Goal: Information Seeking & Learning: Learn about a topic

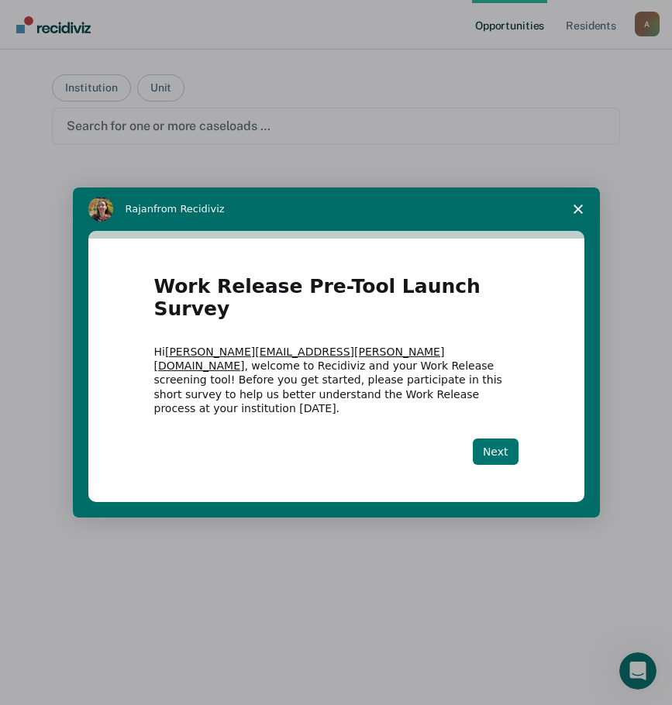
click at [495, 438] on button "Next" at bounding box center [495, 451] width 46 height 26
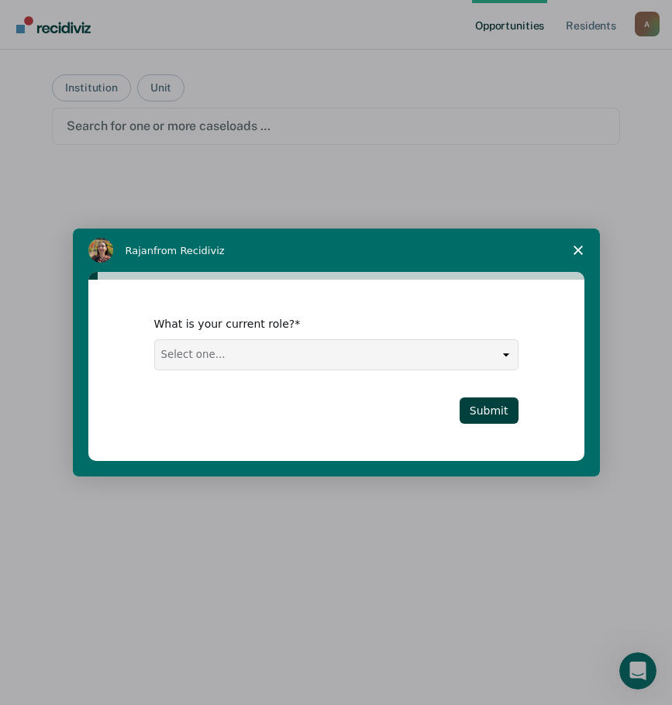
click at [338, 358] on select "Select one... Case Manager FUM Assistant [PERSON_NAME] [PERSON_NAME]" at bounding box center [336, 354] width 362 height 29
select select "Case Manager"
click at [155, 340] on select "Select one... Case Manager FUM Assistant [PERSON_NAME] [PERSON_NAME]" at bounding box center [336, 354] width 362 height 29
click at [486, 417] on button "Submit" at bounding box center [488, 410] width 59 height 26
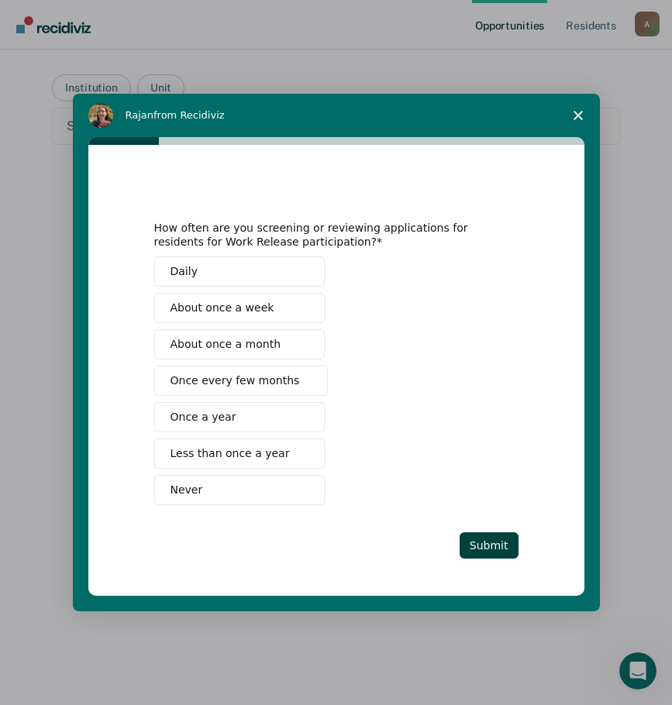
click at [256, 345] on span "About once a month" at bounding box center [225, 344] width 111 height 16
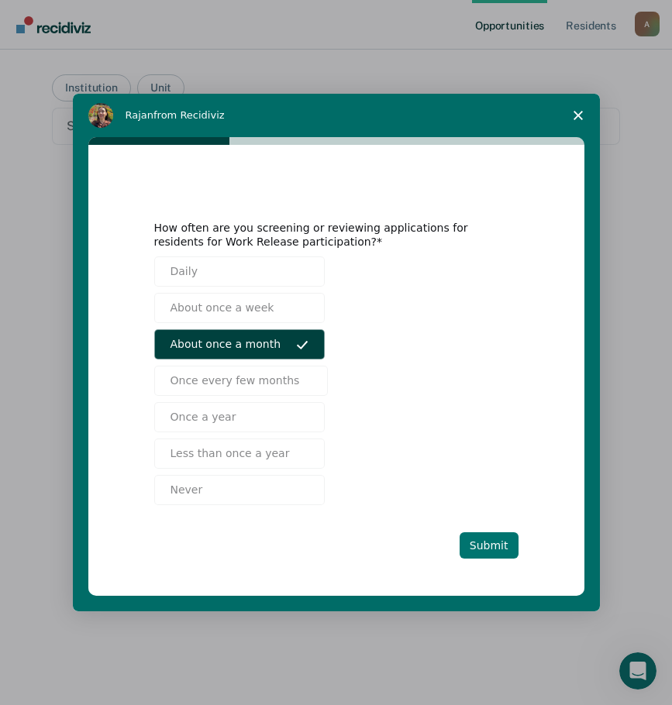
click at [493, 548] on button "Submit" at bounding box center [488, 545] width 59 height 26
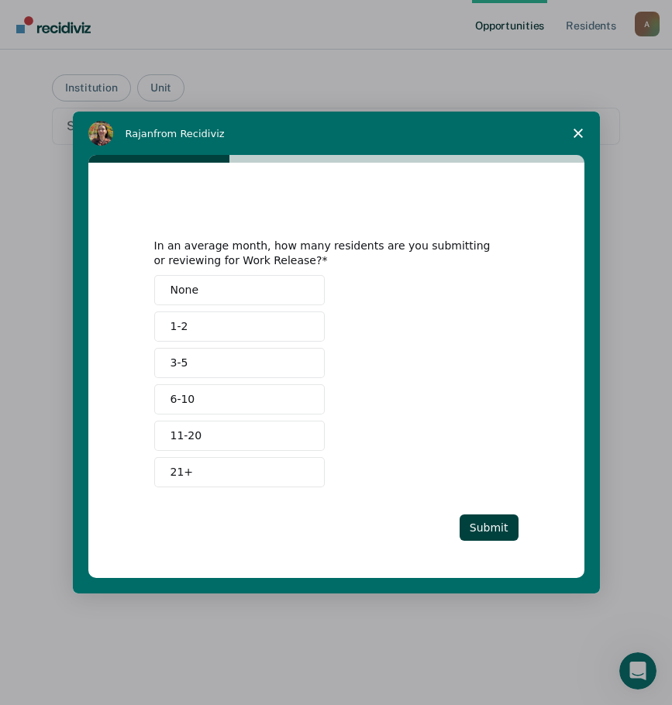
click at [263, 362] on button "3-5" at bounding box center [239, 363] width 170 height 30
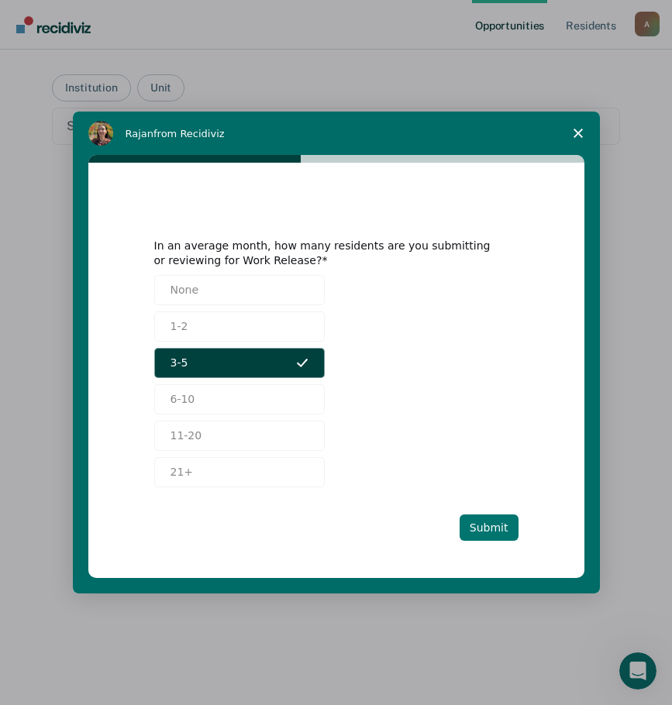
click at [483, 525] on button "Submit" at bounding box center [488, 527] width 59 height 26
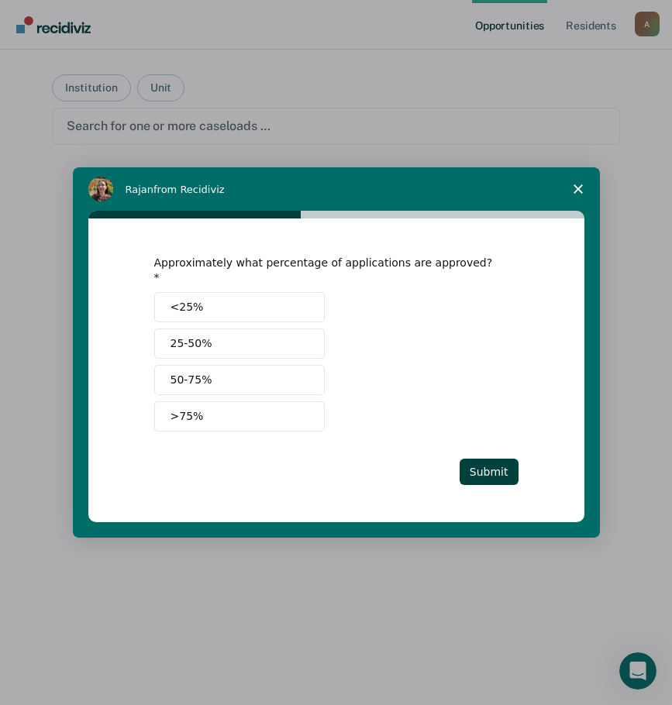
click at [241, 342] on button "25-50%" at bounding box center [239, 343] width 170 height 30
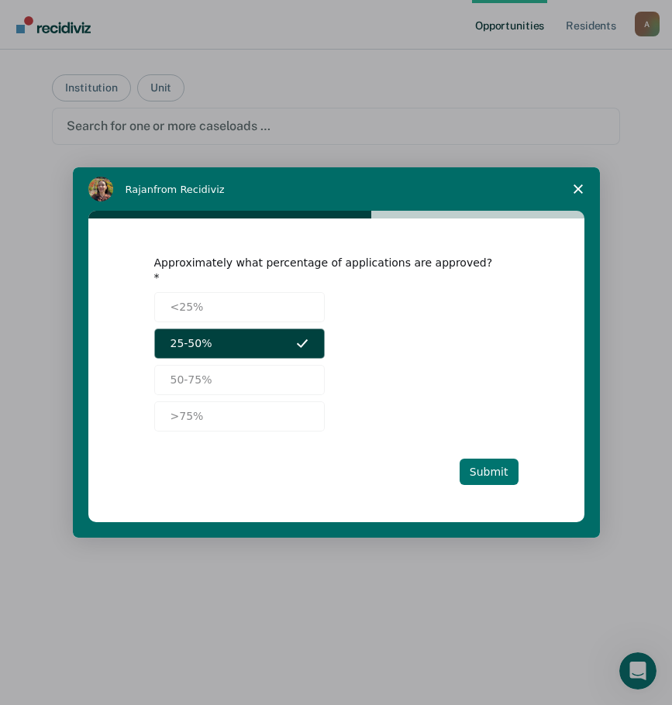
click at [476, 465] on button "Submit" at bounding box center [488, 472] width 59 height 26
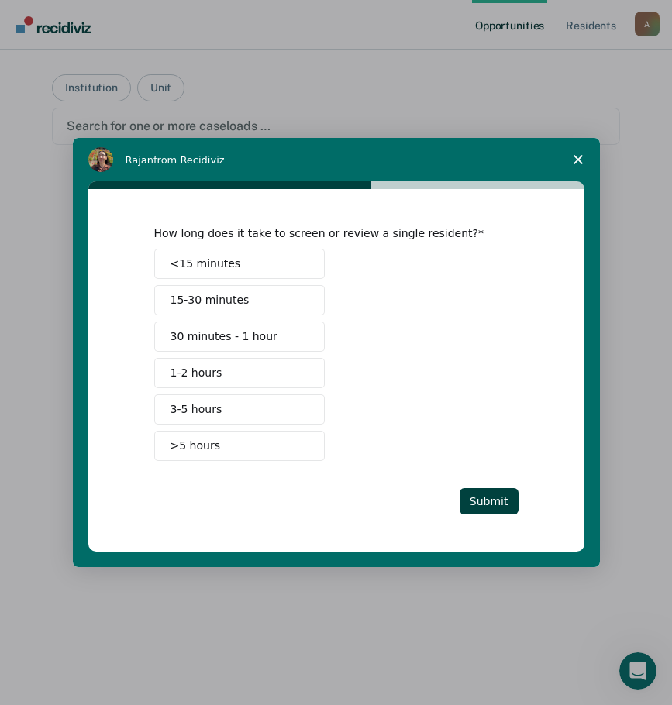
click at [229, 303] on span "15-30 minutes" at bounding box center [209, 300] width 79 height 16
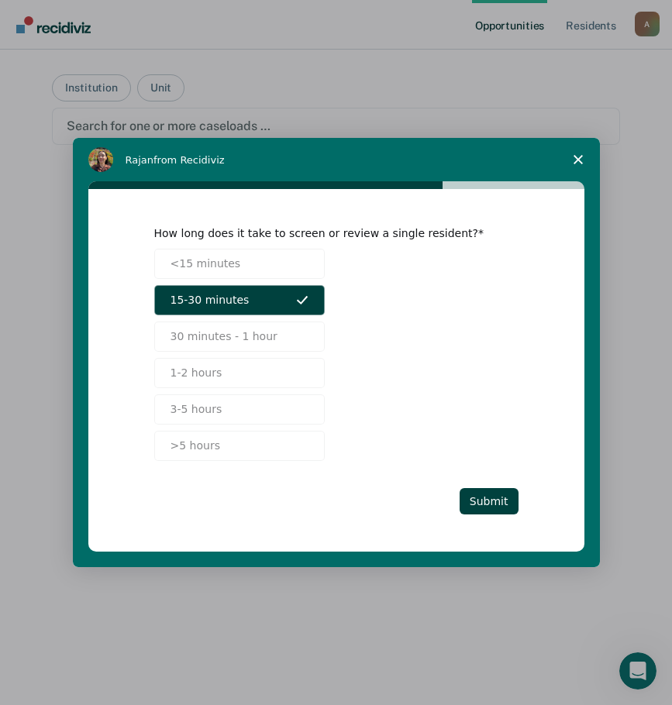
click at [473, 480] on div "How long does it take to screen or review a single resident? <15 minutes 15-30 …" at bounding box center [336, 369] width 364 height 287
click at [490, 501] on button "Submit" at bounding box center [488, 501] width 59 height 26
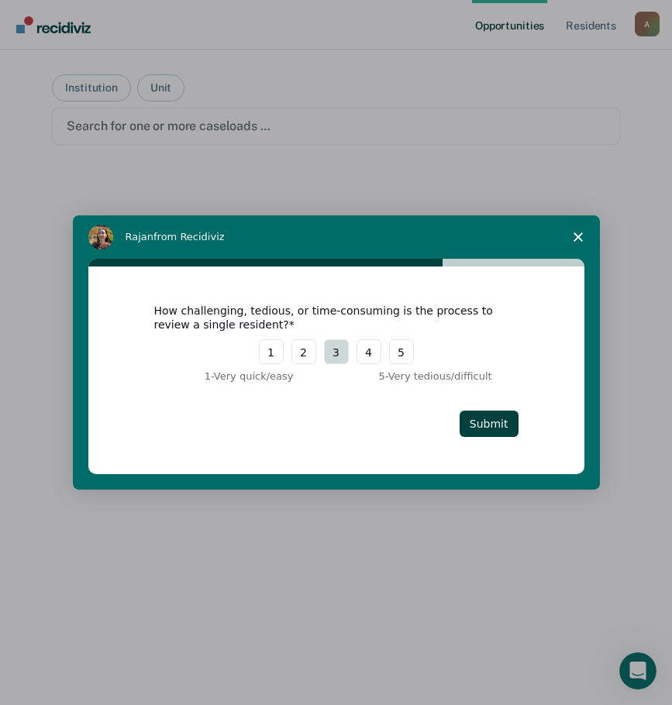
click at [330, 356] on button "3" at bounding box center [336, 351] width 25 height 25
click at [493, 423] on button "Submit" at bounding box center [488, 424] width 59 height 26
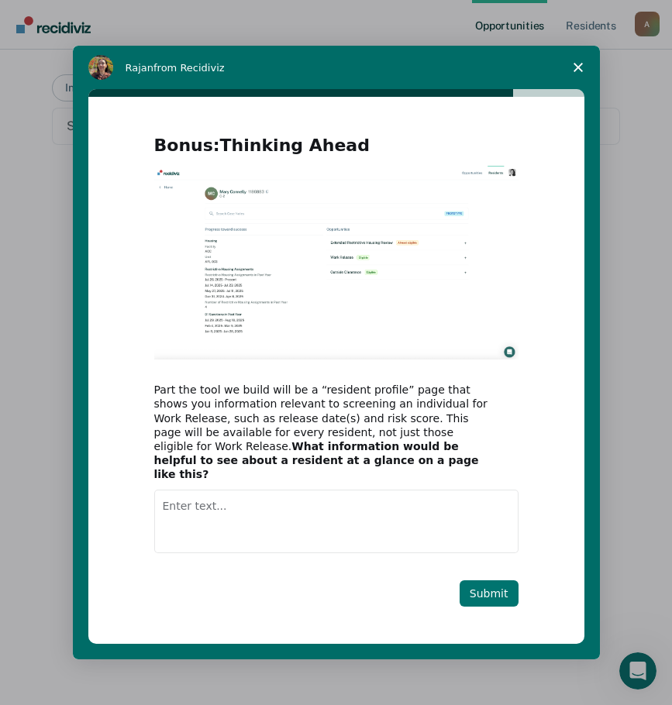
click at [505, 580] on button "Submit" at bounding box center [488, 593] width 59 height 26
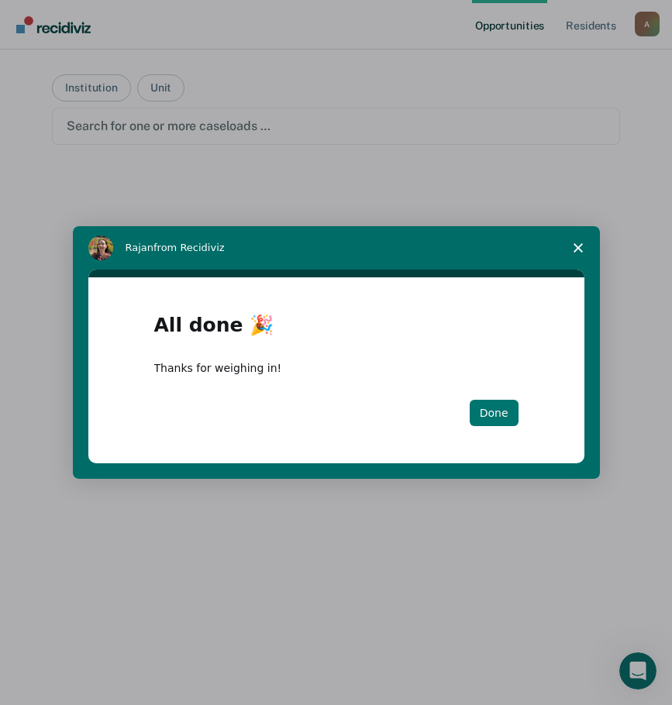
click at [496, 401] on button "Done" at bounding box center [493, 413] width 49 height 26
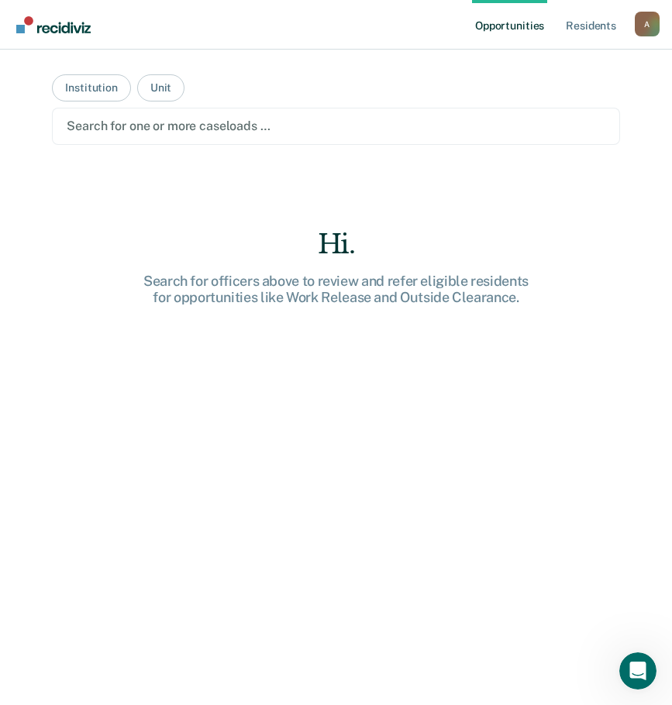
click at [116, 130] on div at bounding box center [336, 126] width 538 height 18
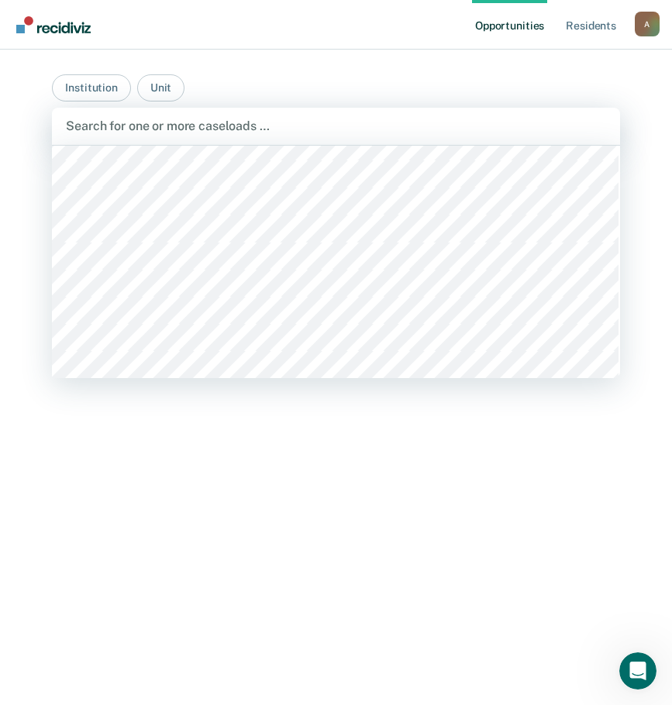
scroll to position [12160, 0]
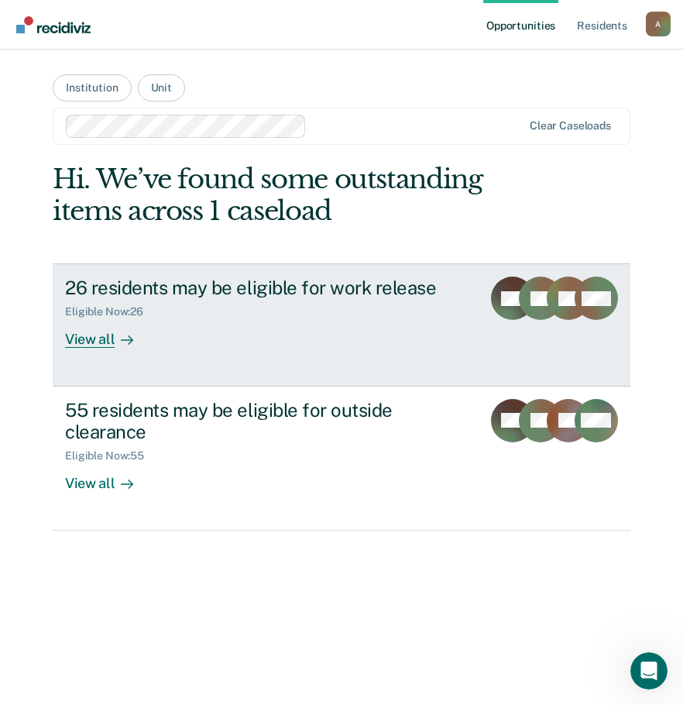
click at [101, 336] on div "View all" at bounding box center [108, 333] width 87 height 30
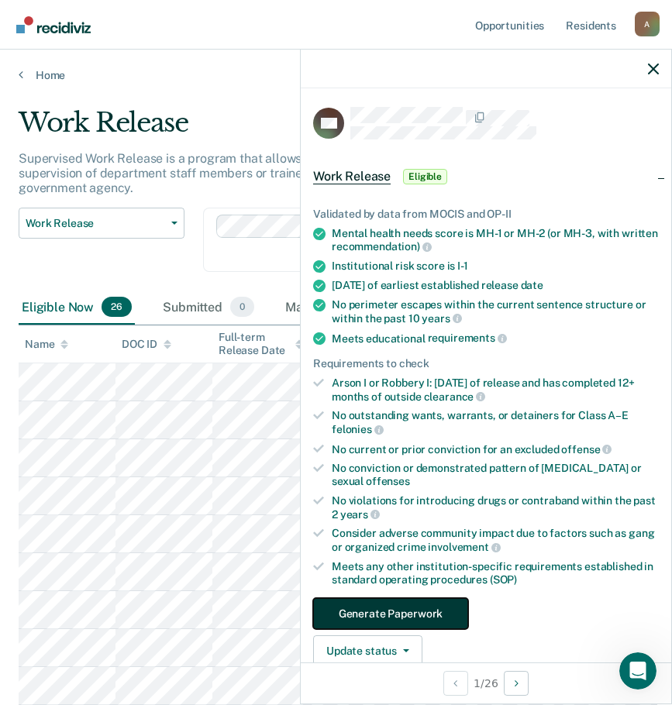
click at [412, 609] on button "Generate Paperwork" at bounding box center [390, 613] width 155 height 31
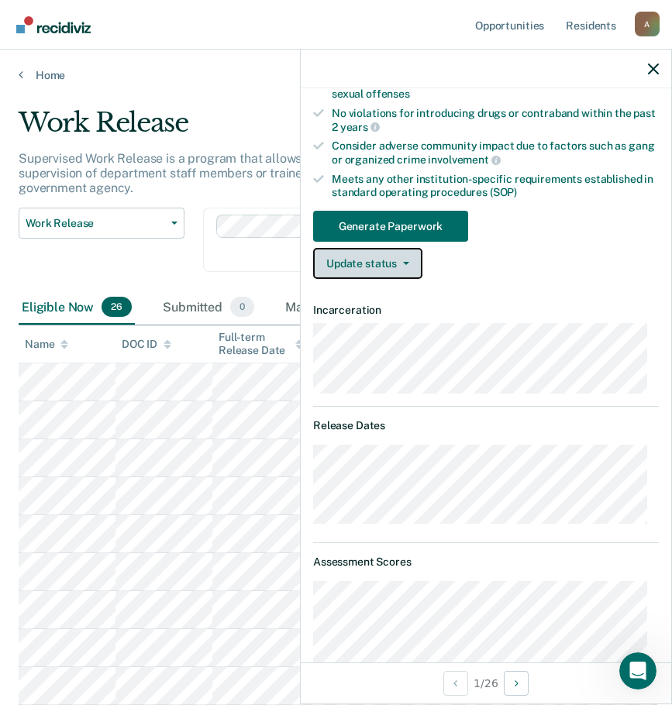
click at [407, 256] on button "Update status" at bounding box center [367, 263] width 109 height 31
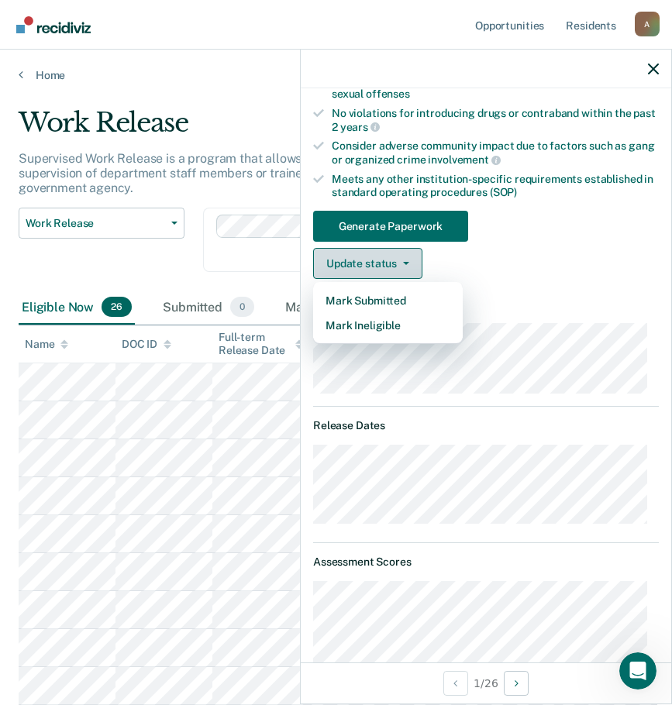
click at [407, 256] on button "Update status" at bounding box center [367, 263] width 109 height 31
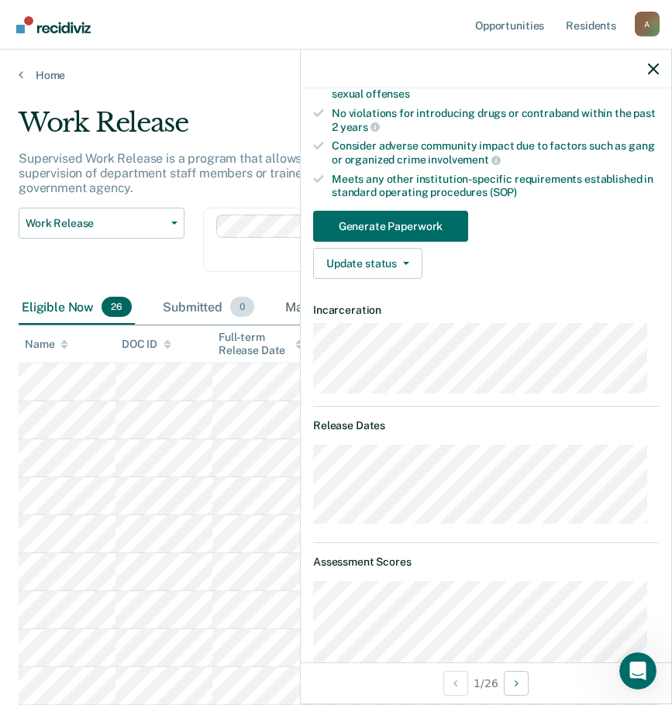
click at [187, 302] on div "Submitted 0" at bounding box center [209, 307] width 98 height 34
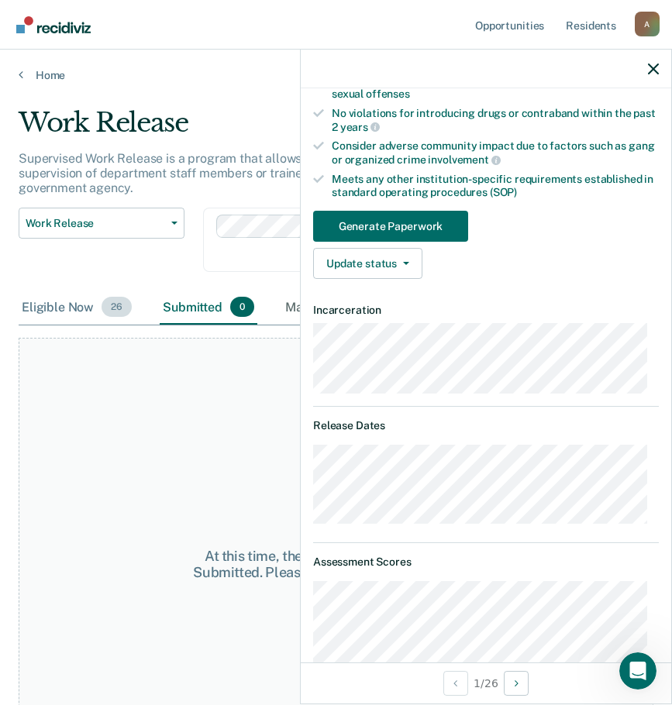
click at [67, 309] on div "Eligible Now 26" at bounding box center [77, 307] width 116 height 34
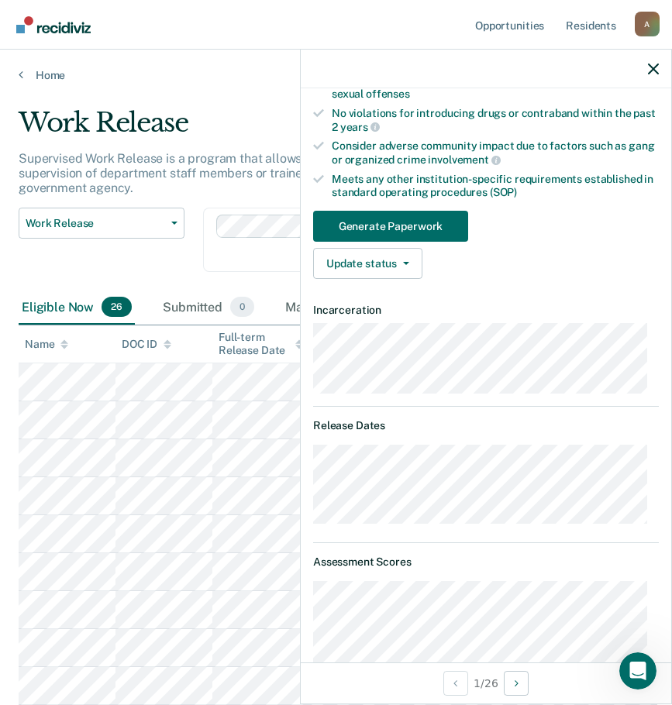
click at [99, 253] on div "Work Release Work Release Outside Clearance" at bounding box center [102, 249] width 166 height 83
click at [656, 68] on icon "button" at bounding box center [653, 69] width 11 height 11
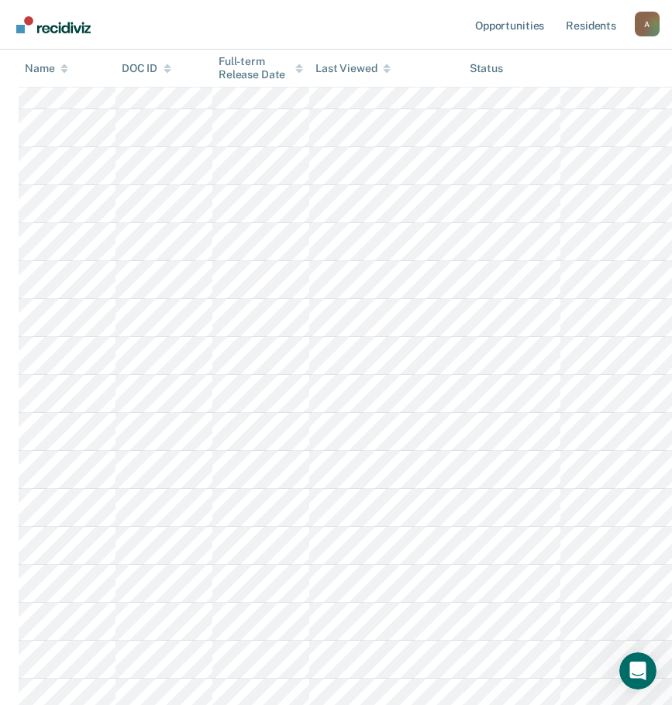
scroll to position [0, 0]
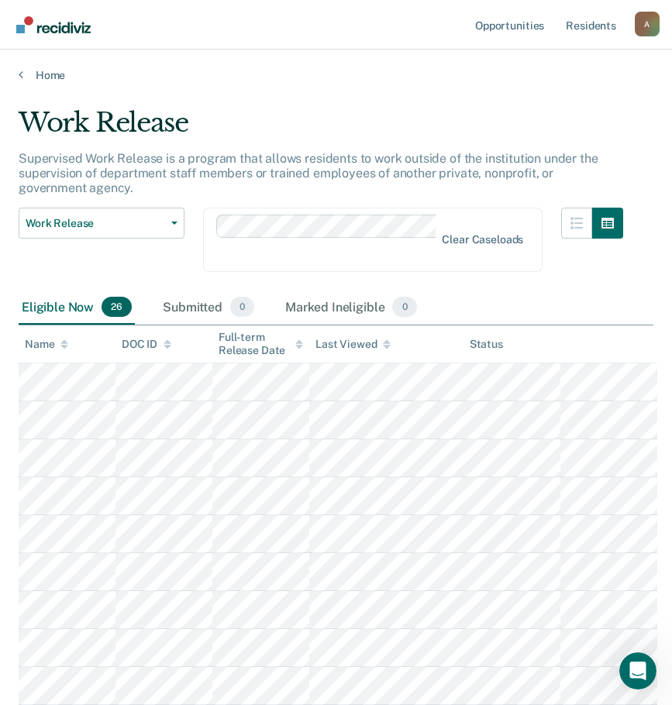
click at [393, 64] on div "Home" at bounding box center [336, 66] width 672 height 33
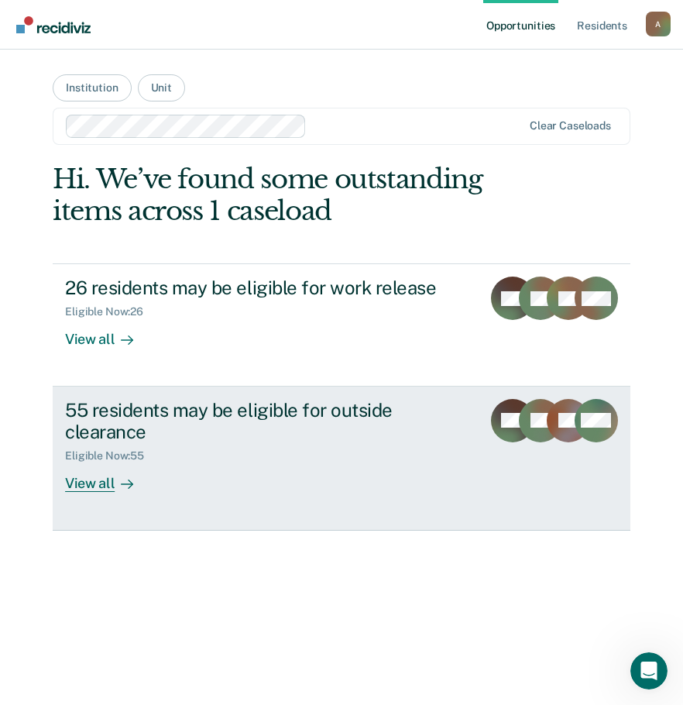
click at [253, 447] on div "Eligible Now : 55" at bounding box center [267, 452] width 404 height 19
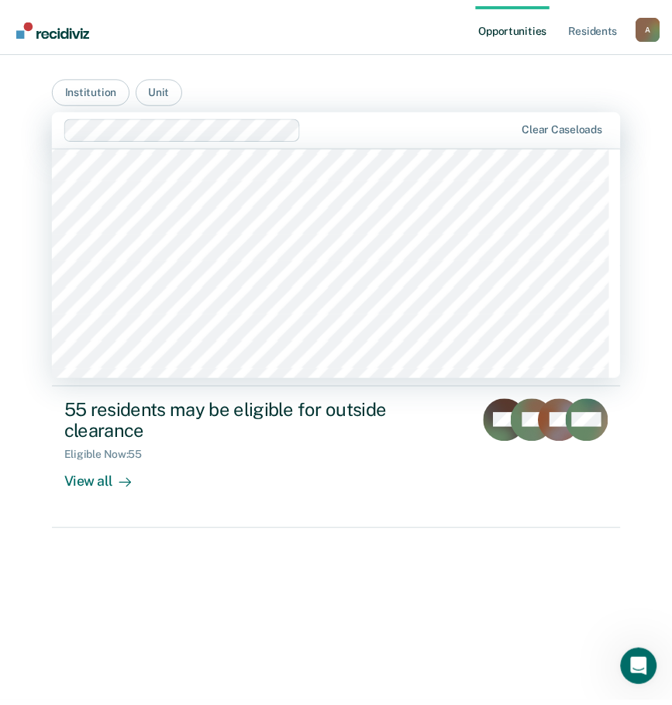
scroll to position [7203, 0]
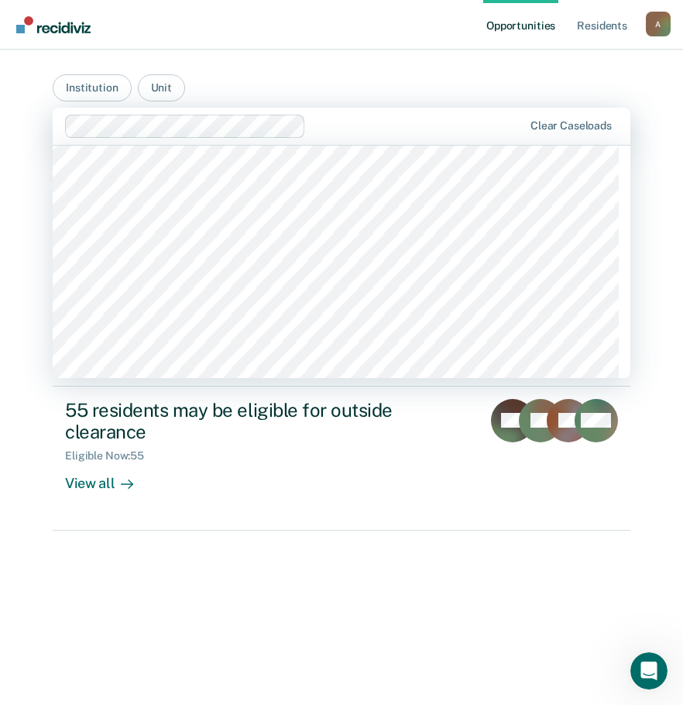
click at [340, 633] on div "Hi. We’ve found some outstanding items across 1 caseload 26 residents may be el…" at bounding box center [342, 428] width 578 height 531
click at [77, 83] on button "Institution" at bounding box center [92, 87] width 78 height 27
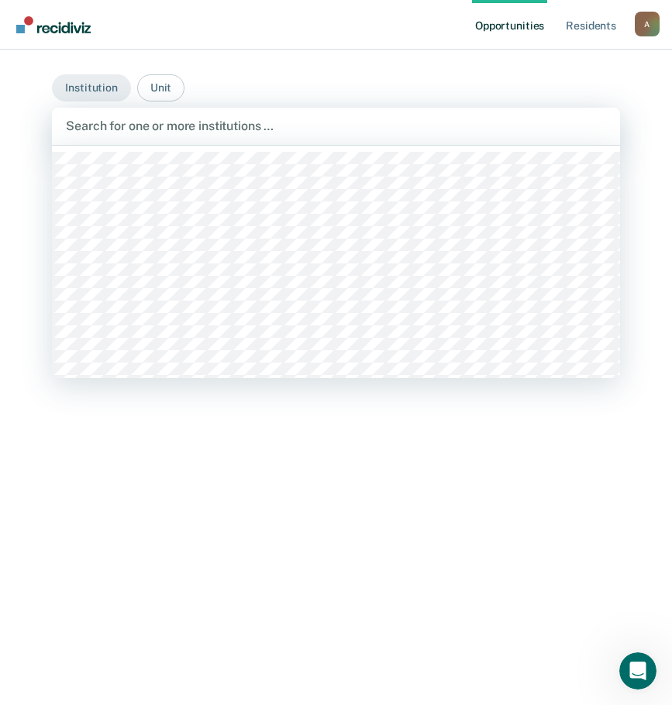
click at [99, 123] on div at bounding box center [335, 126] width 539 height 18
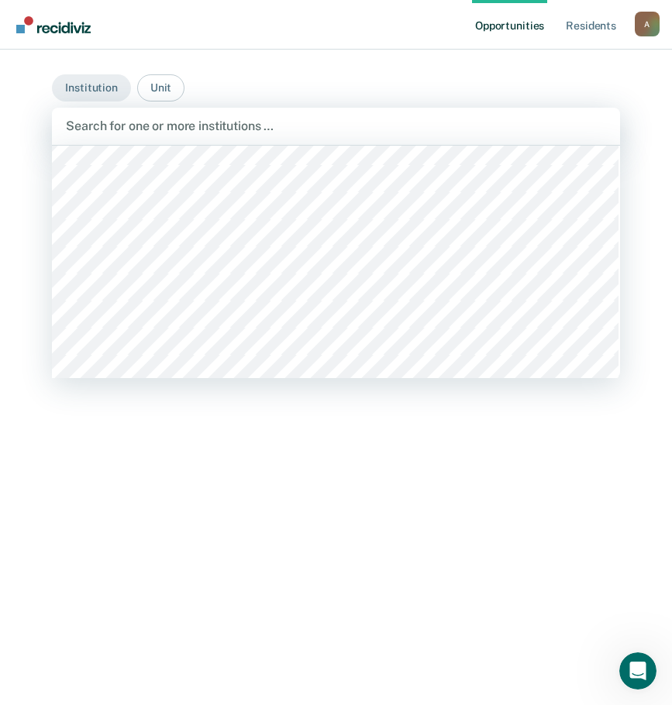
scroll to position [12160, 0]
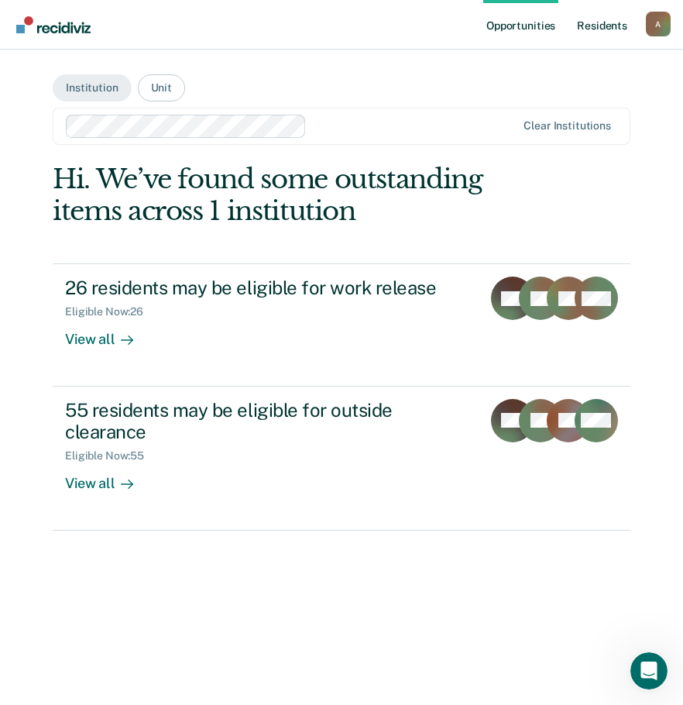
click at [578, 26] on link "Resident s" at bounding box center [602, 25] width 57 height 50
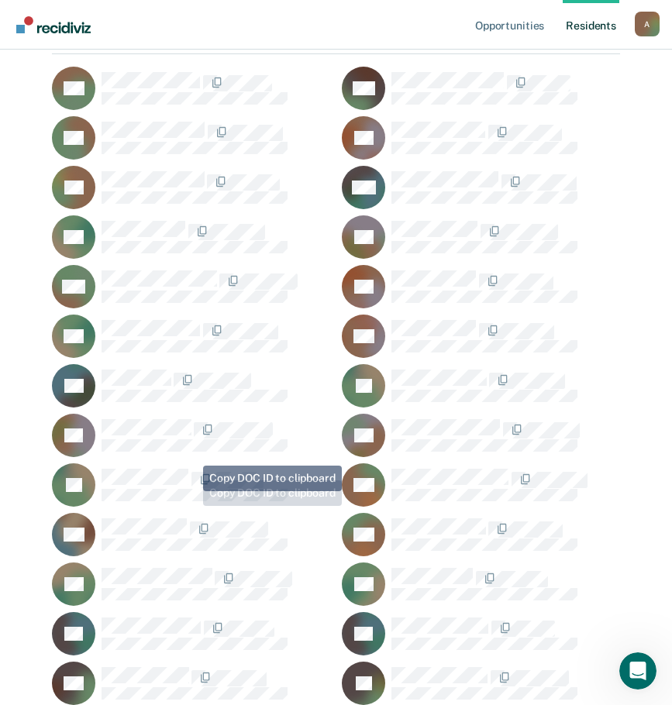
scroll to position [465, 0]
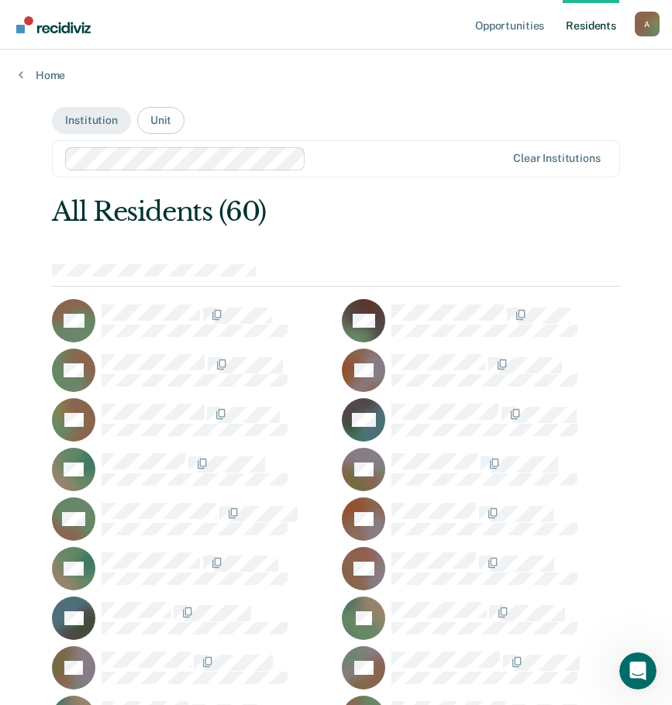
drag, startPoint x: 565, startPoint y: 0, endPoint x: 346, endPoint y: 35, distance: 222.0
click at [346, 35] on nav "Opportunities Resident s [PERSON_NAME][EMAIL_ADDRESS][PERSON_NAME][DOMAIN_NAME]…" at bounding box center [335, 24] width 647 height 49
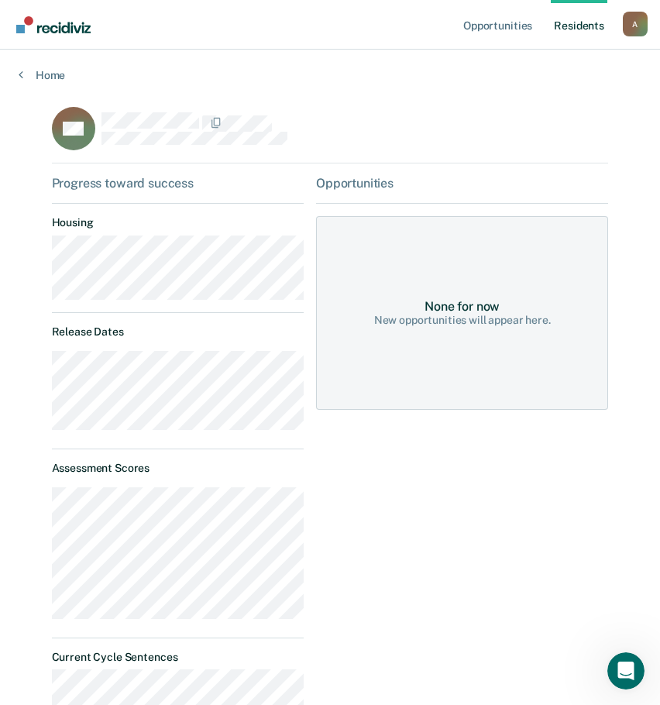
click at [462, 275] on div "None for now New opportunities will appear here." at bounding box center [462, 313] width 292 height 194
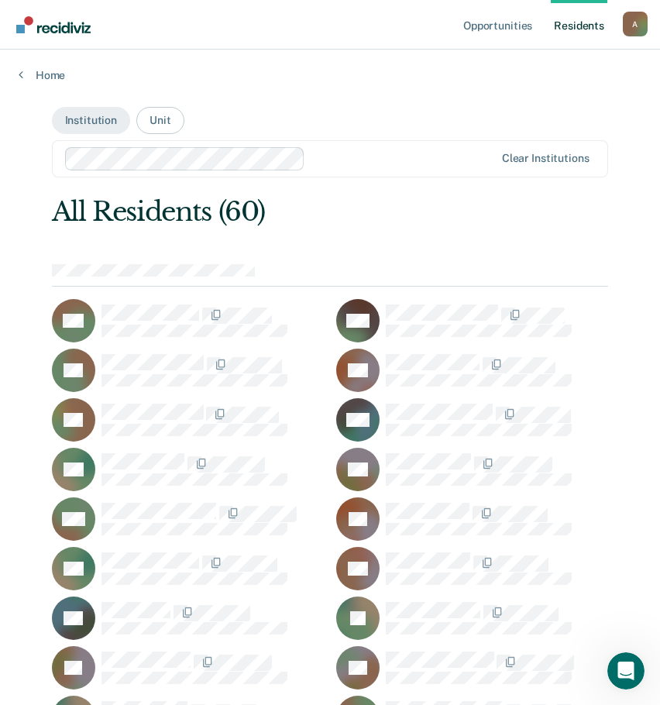
click at [361, 307] on icon at bounding box center [343, 307] width 77 height 70
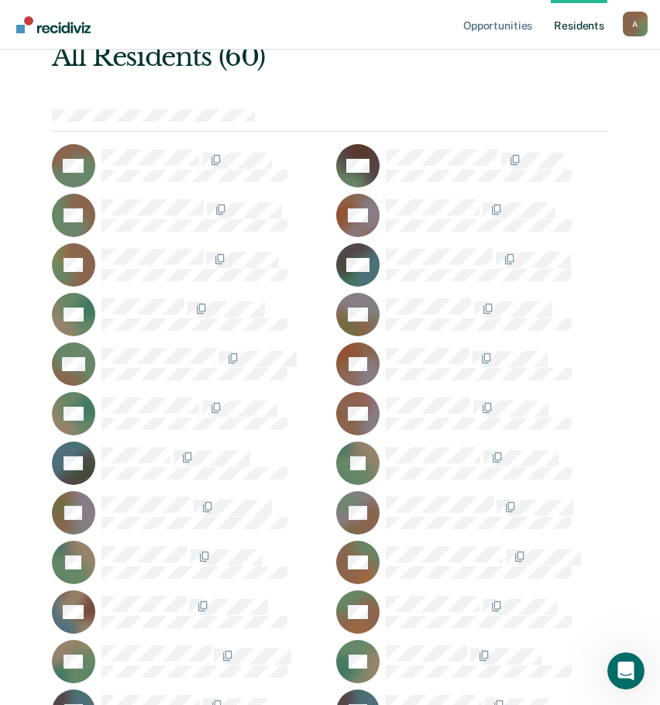
scroll to position [310, 0]
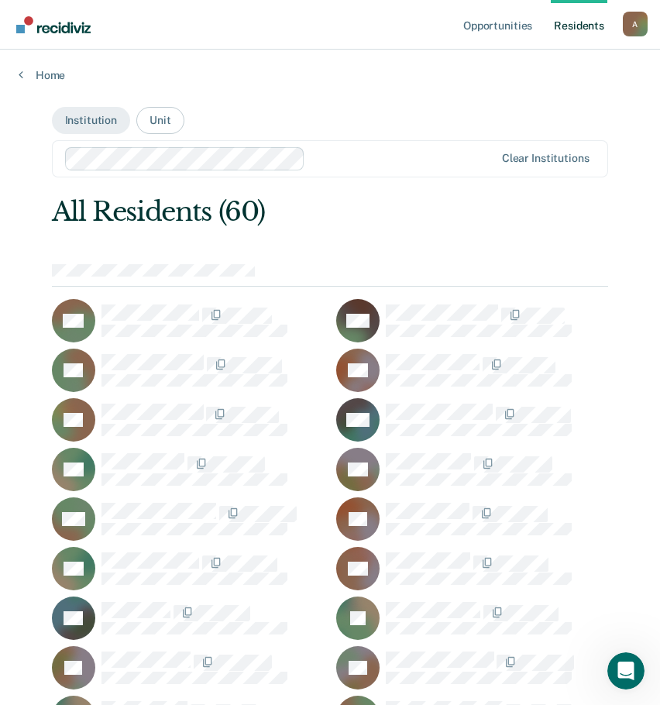
click at [633, 26] on div "A" at bounding box center [635, 24] width 25 height 25
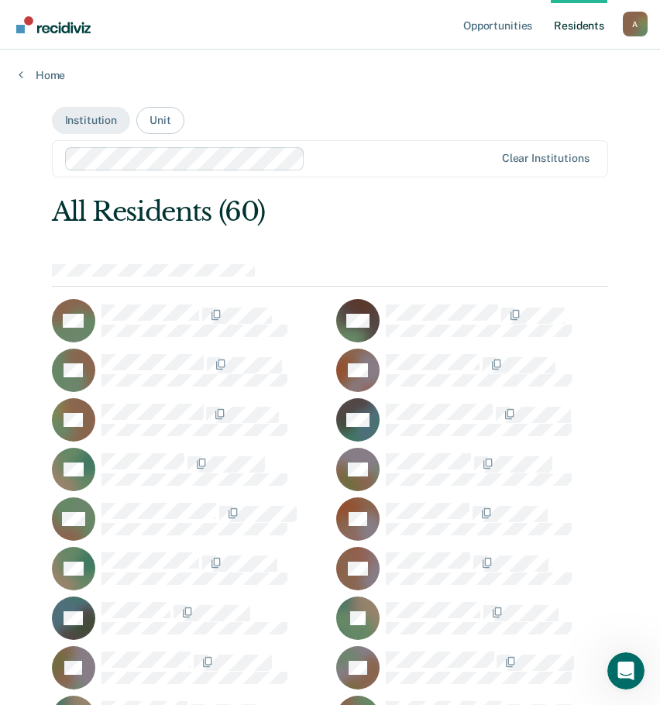
click at [21, 27] on img "Go to Recidiviz Home" at bounding box center [53, 24] width 74 height 17
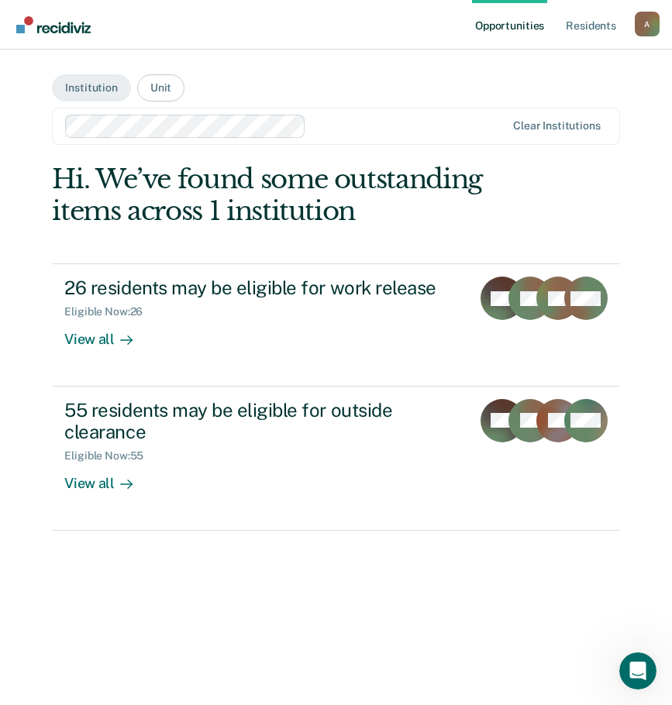
click at [21, 27] on img "Go to Recidiviz Home" at bounding box center [53, 24] width 74 height 17
click at [273, 594] on div "Hi. We’ve found some outstanding items across 1 institution 26 residents may be…" at bounding box center [335, 428] width 567 height 531
click at [31, 24] on img "Go to Recidiviz Home" at bounding box center [53, 24] width 74 height 17
click at [594, 33] on link "Resident s" at bounding box center [590, 25] width 57 height 50
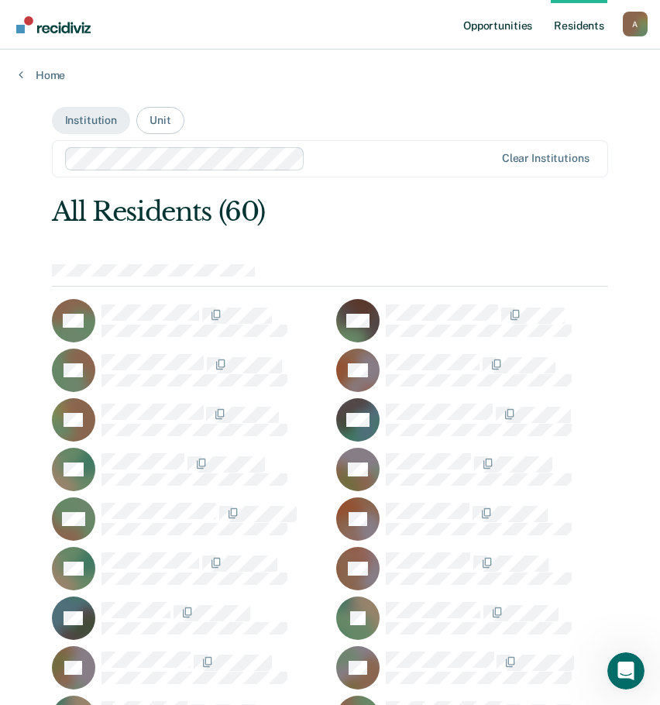
click at [480, 19] on link "Opportunities" at bounding box center [497, 25] width 75 height 50
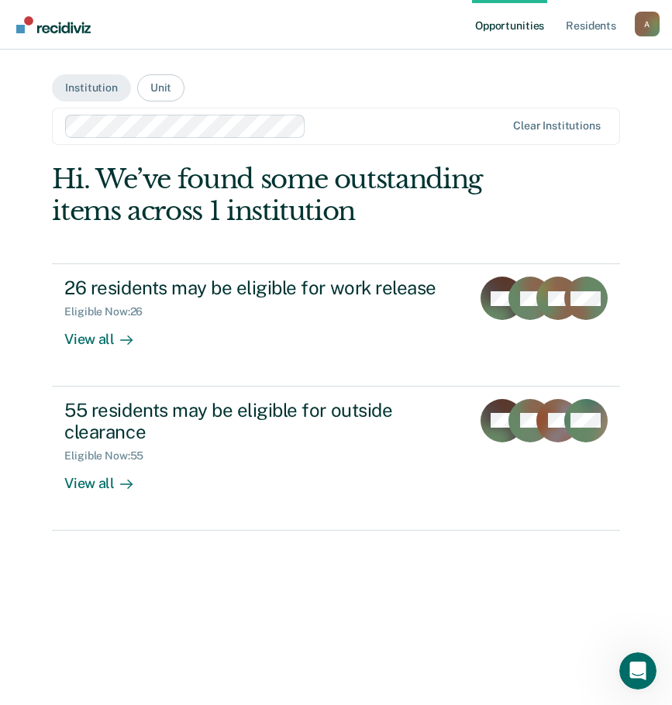
click at [642, 23] on div "A" at bounding box center [646, 24] width 25 height 25
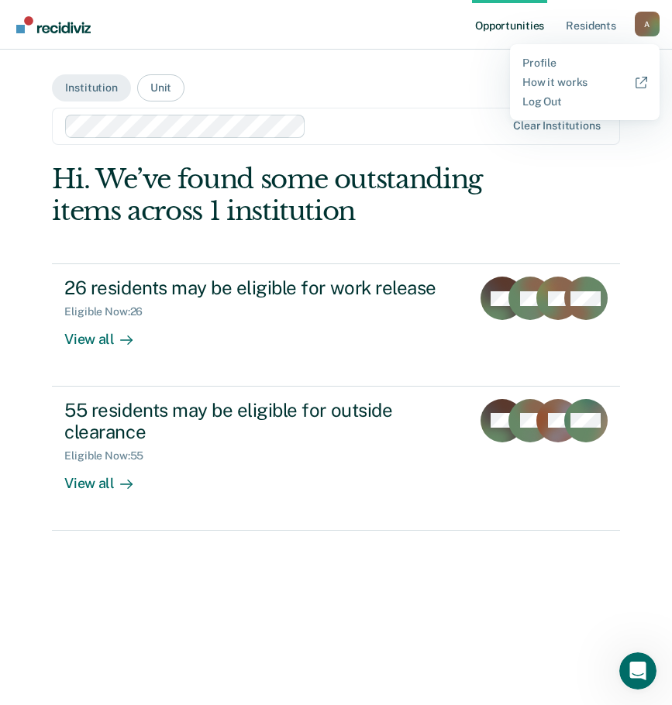
click at [256, 64] on main "Institution Unit Clear institutions Hi. We’ve found some outstanding items acro…" at bounding box center [335, 359] width 604 height 618
